Goal: Task Accomplishment & Management: Manage account settings

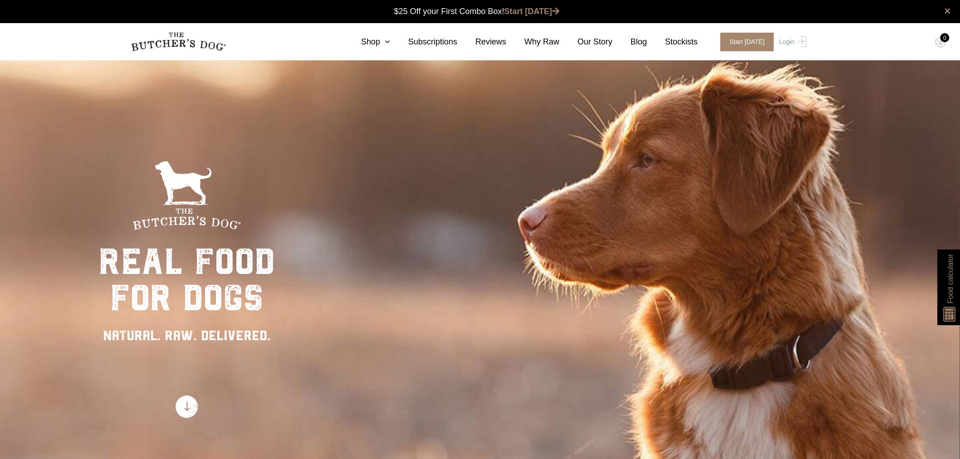
click at [0, 0] on img at bounding box center [0, 0] width 0 height 0
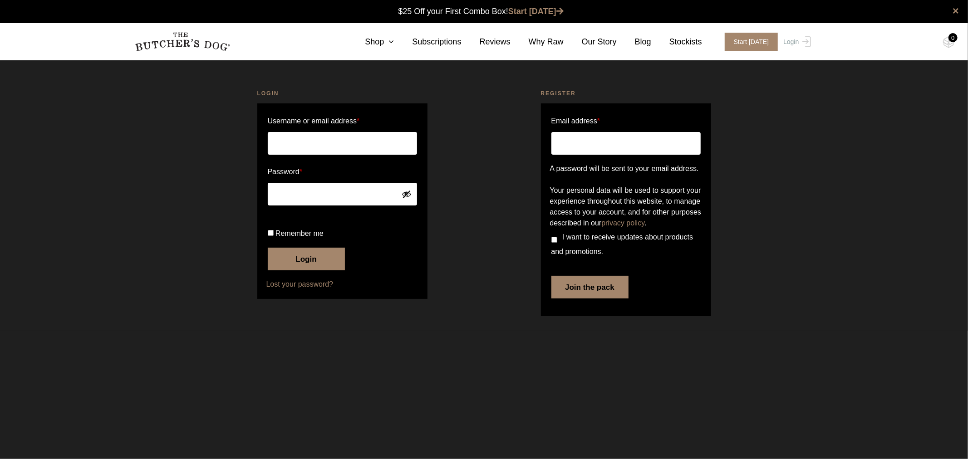
click at [312, 156] on p "Username or email address *" at bounding box center [342, 135] width 152 height 44
click at [314, 144] on input "Username or email address *" at bounding box center [342, 143] width 149 height 23
type input "starksridgedogtraining@gmail.com"
click at [319, 271] on button "Login" at bounding box center [306, 259] width 77 height 23
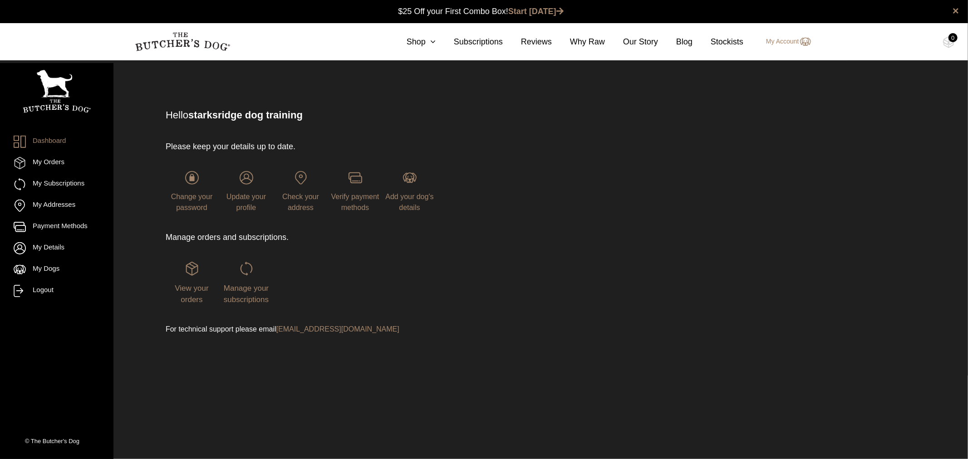
click at [37, 163] on link "My Orders" at bounding box center [57, 163] width 86 height 12
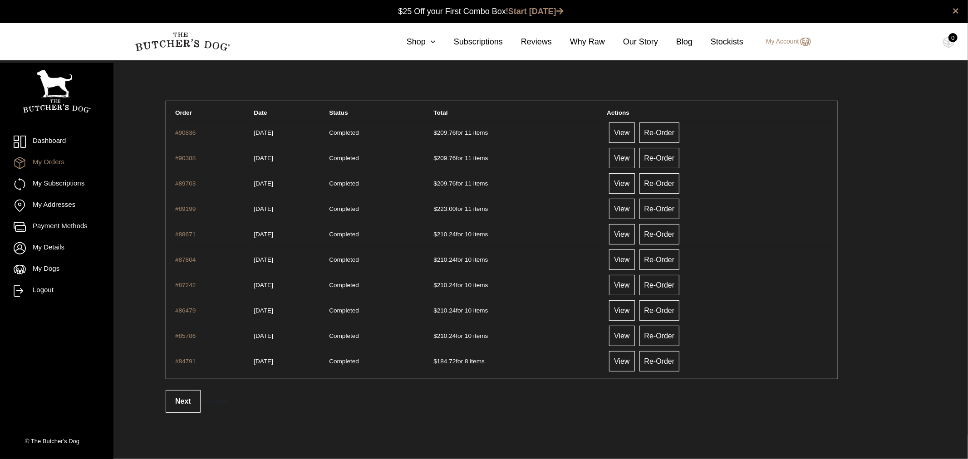
click at [633, 130] on link "View" at bounding box center [621, 133] width 25 height 20
